Goal: Task Accomplishment & Management: Use online tool/utility

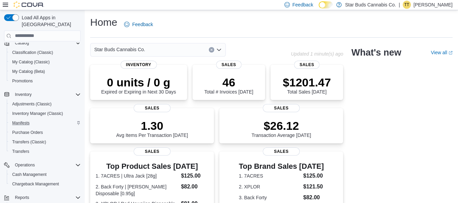
scroll to position [97, 0]
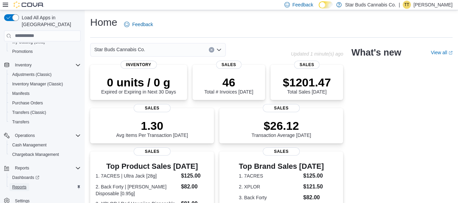
click at [16, 184] on span "Reports" at bounding box center [19, 186] width 14 height 5
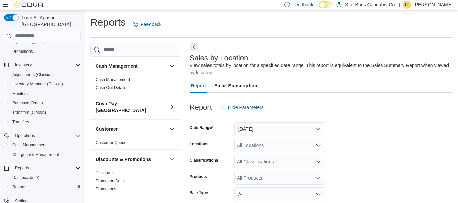
scroll to position [23, 0]
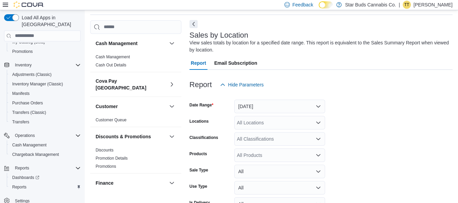
click at [195, 24] on button "Next" at bounding box center [194, 24] width 8 height 8
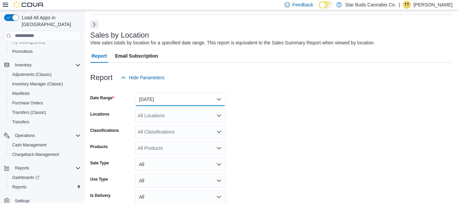
click at [158, 97] on button "Yesterday" at bounding box center [180, 100] width 91 height 14
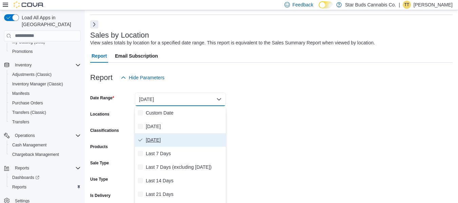
scroll to position [27, 0]
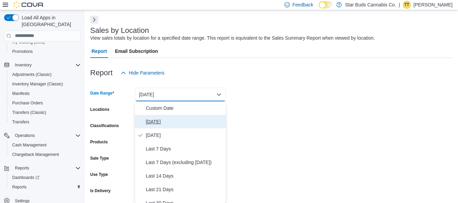
click at [154, 121] on span "Today" at bounding box center [184, 122] width 77 height 8
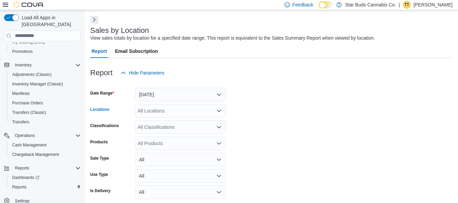
click at [156, 110] on div "All Locations" at bounding box center [180, 111] width 91 height 14
type input "***"
click at [160, 121] on span "Manitoba" at bounding box center [175, 122] width 50 height 7
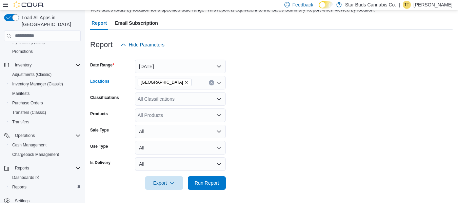
scroll to position [56, 0]
click at [212, 183] on span "Run Report" at bounding box center [207, 182] width 24 height 7
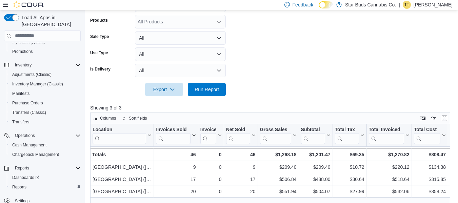
scroll to position [158, 0]
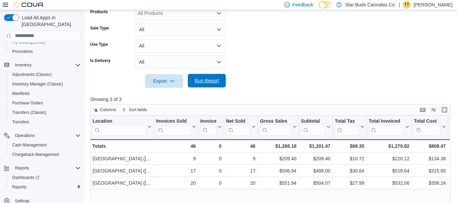
click at [209, 81] on span "Run Report" at bounding box center [207, 80] width 24 height 7
click at [209, 80] on span "Run Report" at bounding box center [207, 80] width 24 height 7
click at [220, 80] on span "Run Report" at bounding box center [207, 81] width 30 height 14
click at [218, 78] on span "Run Report" at bounding box center [207, 80] width 24 height 7
